Goal: Obtain resource: Download file/media

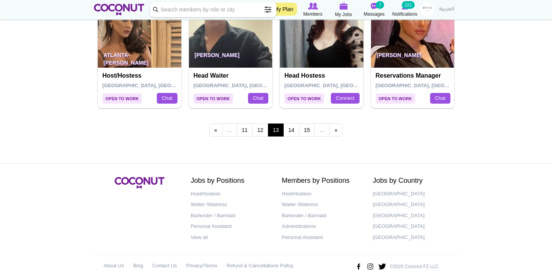
scroll to position [1376, 0]
click at [239, 124] on link "11" at bounding box center [245, 130] width 16 height 13
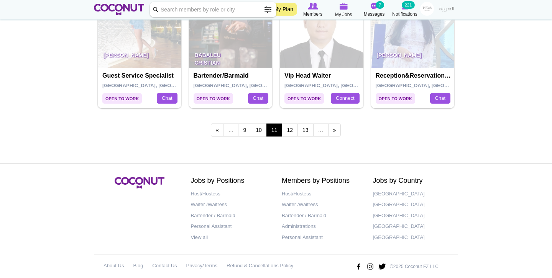
scroll to position [1366, 0]
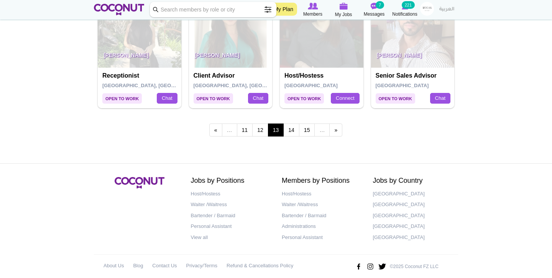
scroll to position [1376, 0]
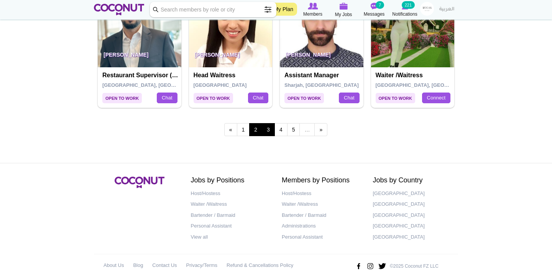
scroll to position [1376, 0]
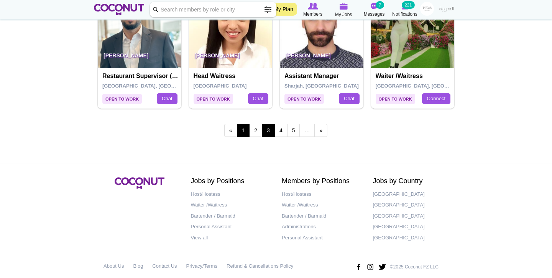
click at [247, 124] on link "1" at bounding box center [243, 130] width 13 height 13
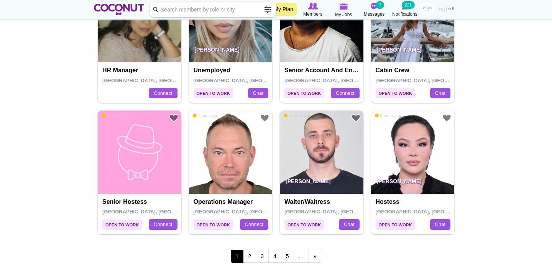
scroll to position [1255, 0]
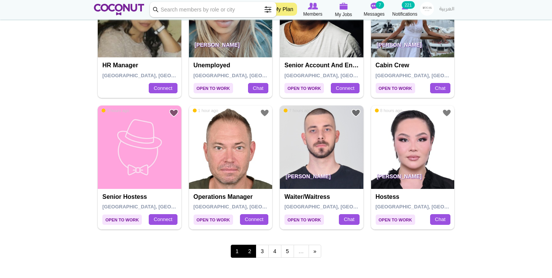
click at [247, 245] on link "2" at bounding box center [249, 251] width 13 height 13
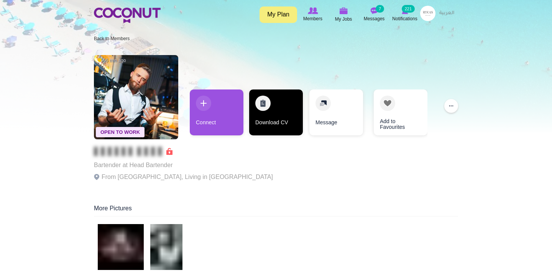
click at [257, 108] on link "Download CV" at bounding box center [276, 113] width 54 height 46
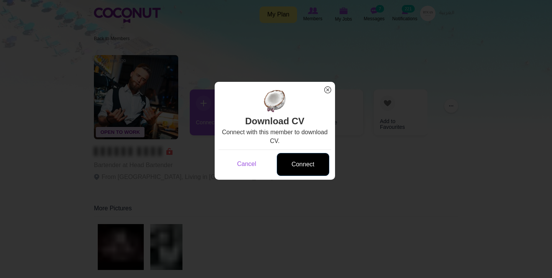
click at [301, 172] on link "Connect" at bounding box center [303, 164] width 52 height 23
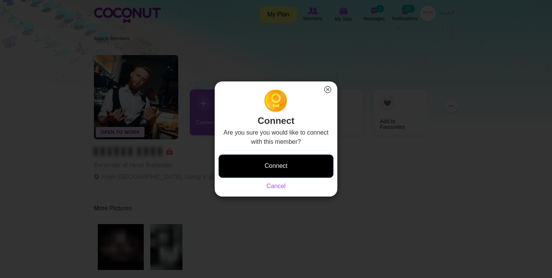
click at [303, 169] on button "Connect" at bounding box center [275, 166] width 115 height 23
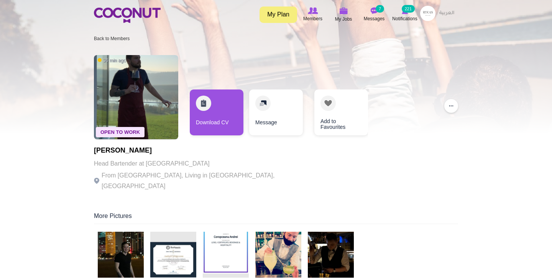
click at [126, 262] on img at bounding box center [121, 255] width 46 height 46
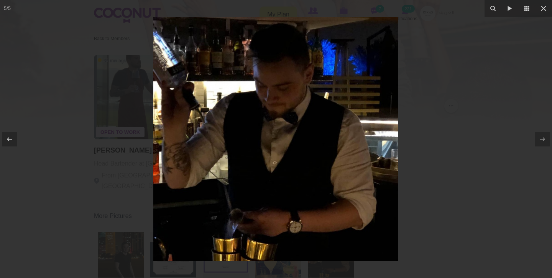
click at [107, 195] on div at bounding box center [276, 139] width 552 height 278
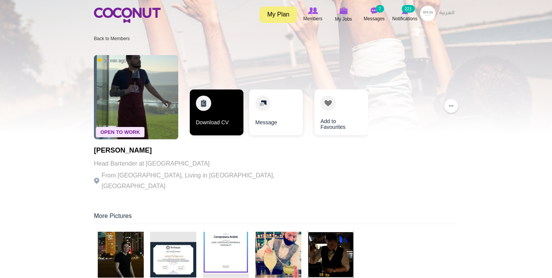
click at [229, 117] on link "Download CV" at bounding box center [217, 113] width 54 height 46
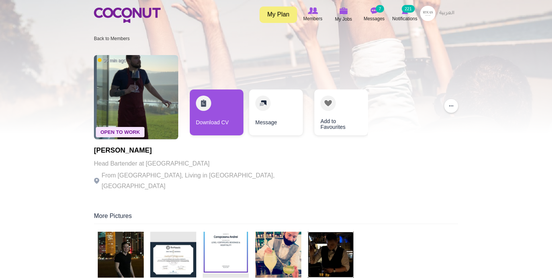
scroll to position [37, 0]
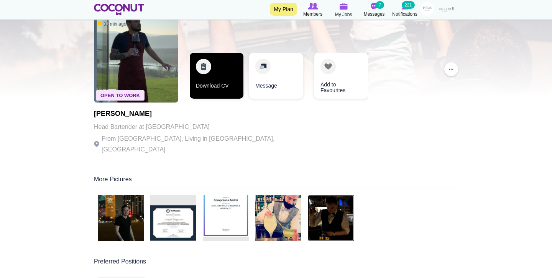
click at [222, 68] on link "Download CV" at bounding box center [217, 76] width 54 height 46
click at [232, 76] on link "Download CV" at bounding box center [217, 76] width 54 height 46
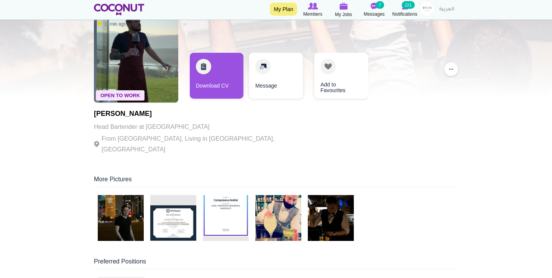
click at [301, 34] on div "Open To Work 36 min ago Andrei Coropceanu Head Bartender at Gates Hospitality F…" at bounding box center [276, 88] width 364 height 146
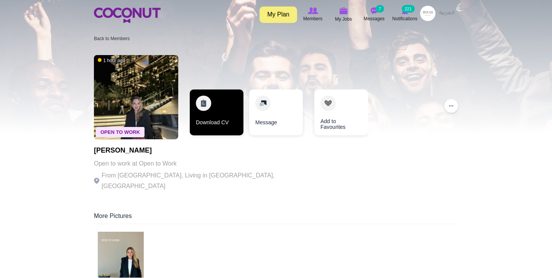
click at [231, 132] on link "Download CV" at bounding box center [217, 113] width 54 height 46
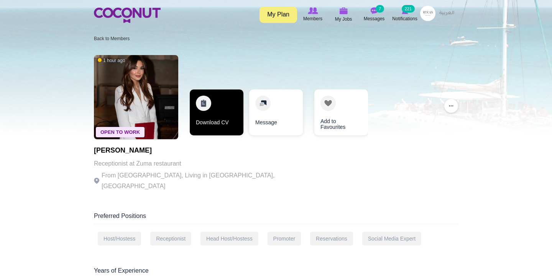
click at [222, 118] on link "Download CV" at bounding box center [217, 113] width 54 height 46
click at [225, 117] on link "Download CV" at bounding box center [217, 113] width 54 height 46
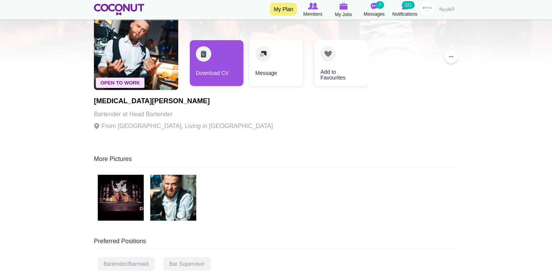
scroll to position [70, 0]
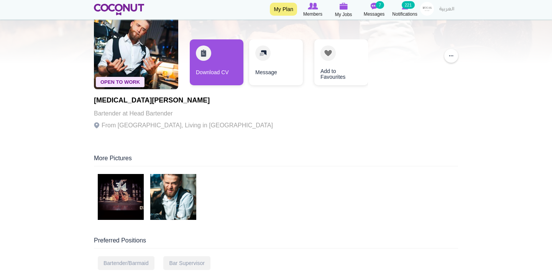
click at [126, 195] on img at bounding box center [121, 197] width 46 height 46
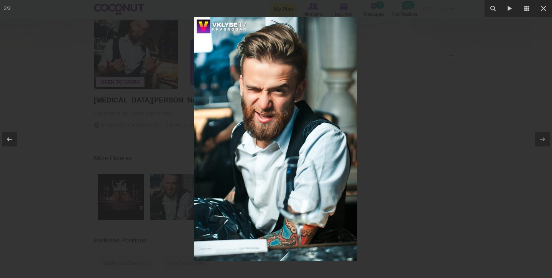
click at [133, 126] on div at bounding box center [276, 139] width 552 height 278
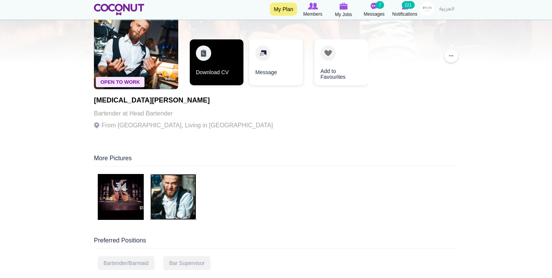
click at [213, 66] on link "Download CV" at bounding box center [217, 62] width 54 height 46
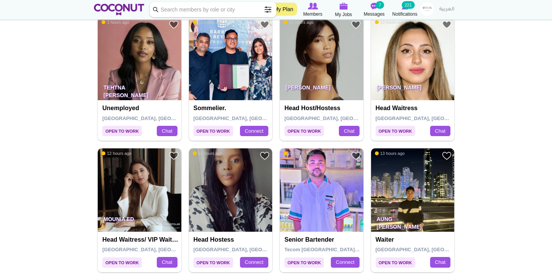
scroll to position [815, 0]
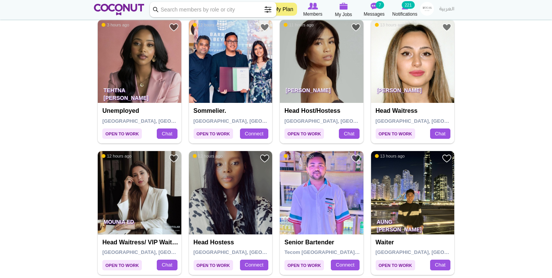
drag, startPoint x: 398, startPoint y: 78, endPoint x: 419, endPoint y: 74, distance: 21.0
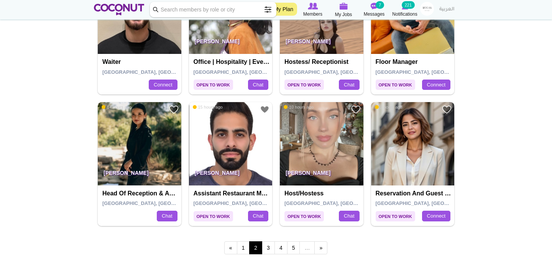
scroll to position [1261, 0]
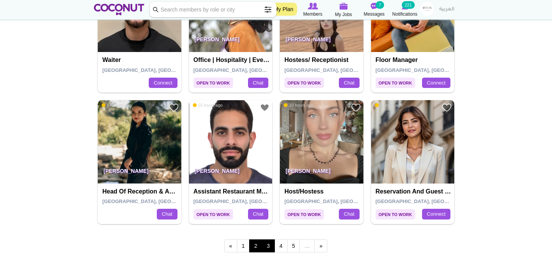
click at [266, 240] on link "3" at bounding box center [268, 246] width 13 height 13
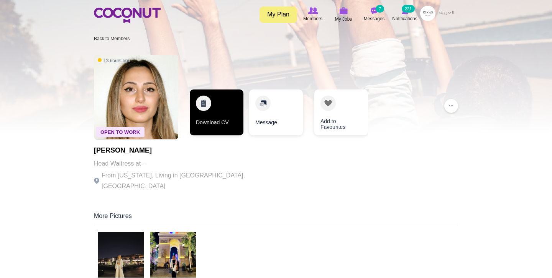
click at [219, 108] on link "Download CV" at bounding box center [217, 113] width 54 height 46
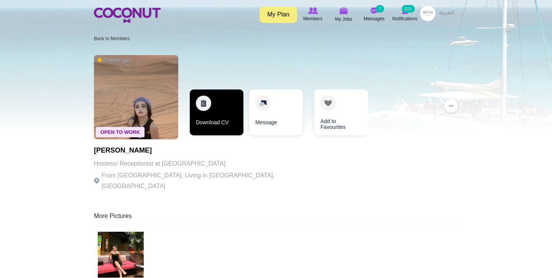
click at [223, 115] on link "Download CV" at bounding box center [217, 113] width 54 height 46
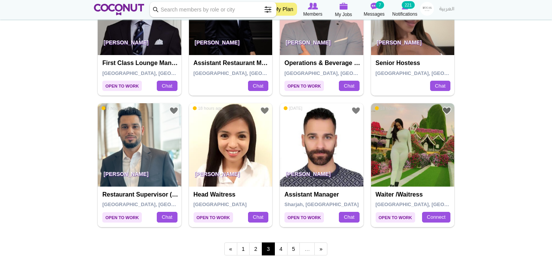
scroll to position [1260, 0]
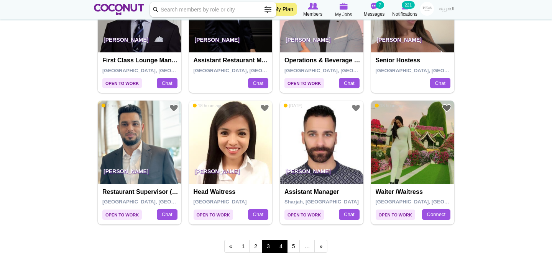
click at [279, 240] on link "4" at bounding box center [280, 246] width 13 height 13
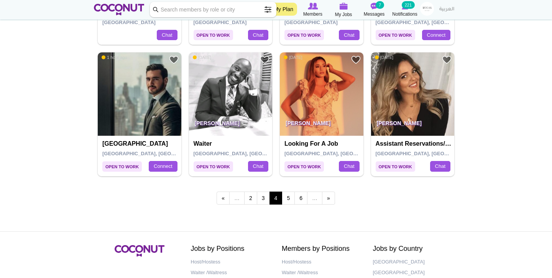
scroll to position [1311, 0]
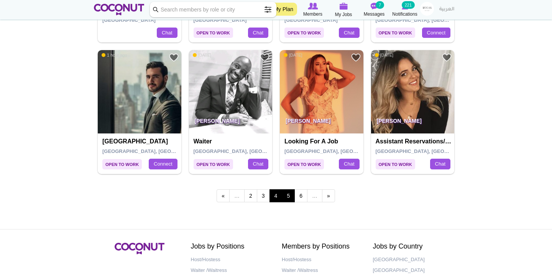
click at [291, 190] on link "5" at bounding box center [288, 196] width 13 height 13
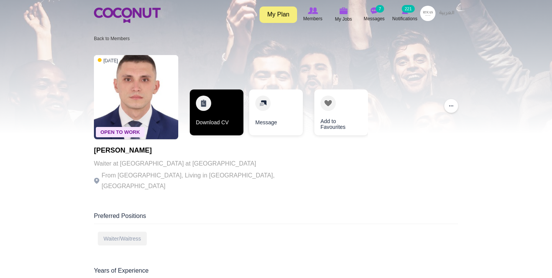
click at [217, 108] on link "Download CV" at bounding box center [217, 113] width 54 height 46
